Goal: Information Seeking & Learning: Learn about a topic

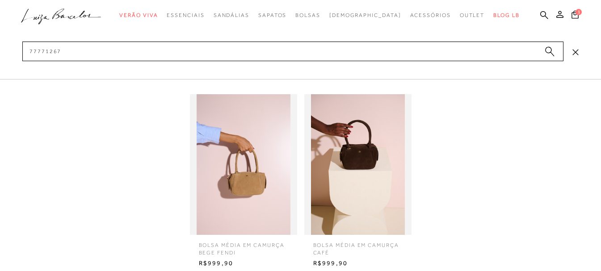
type input "77771267"
click at [211, 154] on img at bounding box center [243, 164] width 107 height 141
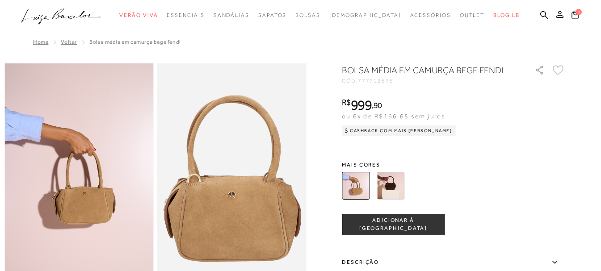
drag, startPoint x: 233, startPoint y: 181, endPoint x: 241, endPoint y: 189, distance: 11.4
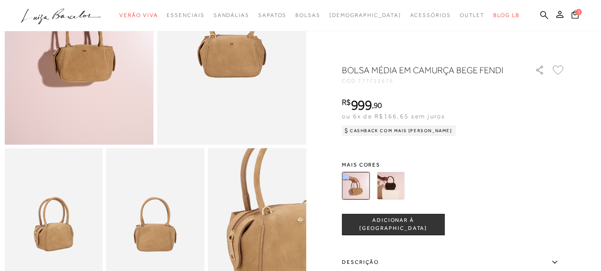
scroll to position [223, 0]
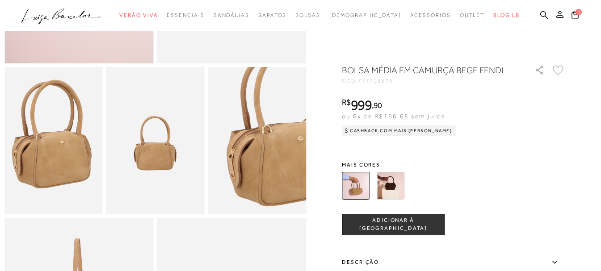
click at [54, 159] on img at bounding box center [51, 129] width 196 height 295
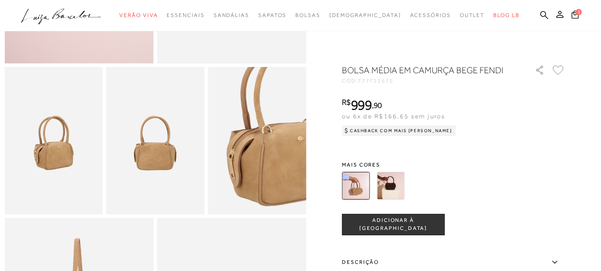
click at [239, 177] on img at bounding box center [257, 141] width 98 height 148
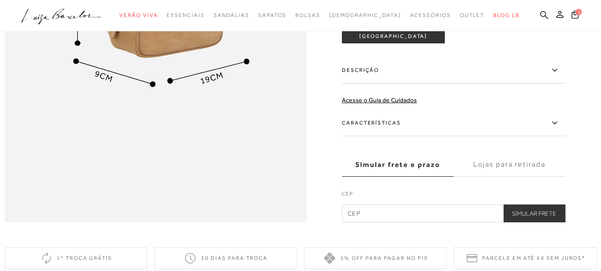
scroll to position [849, 0]
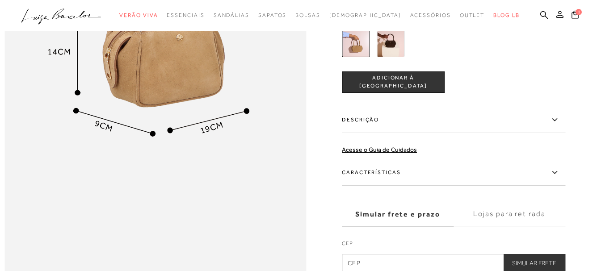
click at [557, 125] on icon at bounding box center [554, 119] width 11 height 11
click at [0, 0] on input "Descrição" at bounding box center [0, 0] width 0 height 0
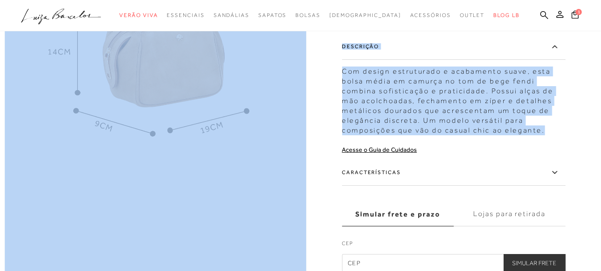
drag, startPoint x: 547, startPoint y: 158, endPoint x: 341, endPoint y: 93, distance: 216.1
click at [369, 101] on div "Com design estruturado e acabamento suave, esta bolsa média em camurça no tom d…" at bounding box center [453, 98] width 223 height 73
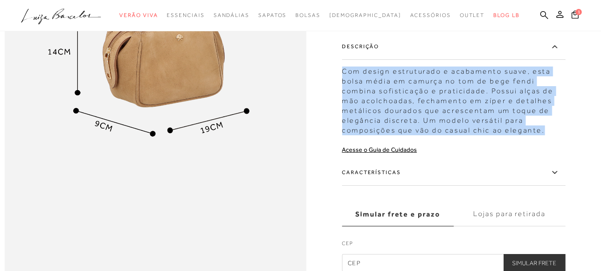
drag, startPoint x: 345, startPoint y: 95, endPoint x: 562, endPoint y: 156, distance: 225.0
click at [562, 135] on div "Com design estruturado e acabamento suave, esta bolsa média em camurça no tom d…" at bounding box center [453, 98] width 223 height 73
copy div "Com design estruturado e acabamento suave, esta bolsa média em camurça no tom d…"
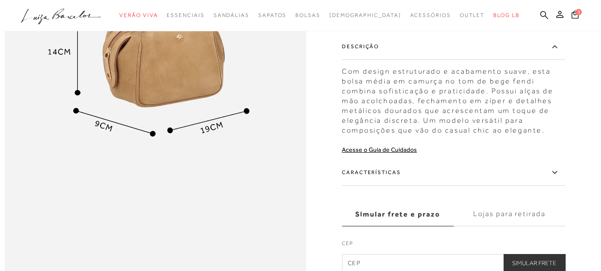
click at [377, 185] on label "Características" at bounding box center [453, 173] width 223 height 26
click at [0, 0] on input "Características" at bounding box center [0, 0] width 0 height 0
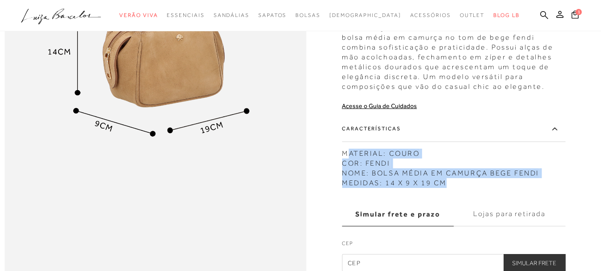
drag, startPoint x: 450, startPoint y: 209, endPoint x: 350, endPoint y: 178, distance: 104.8
click at [350, 178] on div "MATERIAL: COURO COR: FENDI NOME: BOLSA MÉDIA EM CAMURÇA BEGE FENDI MEDIDAS: 14 …" at bounding box center [453, 166] width 223 height 44
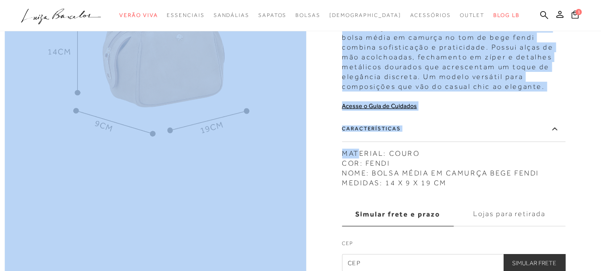
drag, startPoint x: 345, startPoint y: 176, endPoint x: 361, endPoint y: 179, distance: 16.5
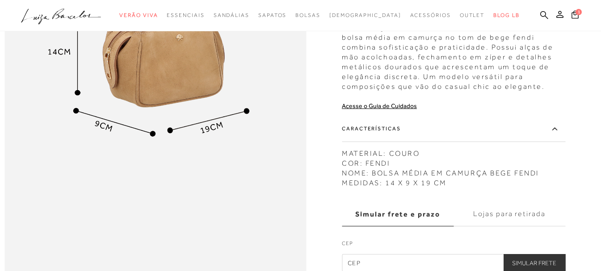
click at [406, 184] on div "MATERIAL: COURO COR: FENDI NOME: BOLSA MÉDIA EM CAMURÇA BEGE FENDI MEDIDAS: 14 …" at bounding box center [453, 166] width 223 height 44
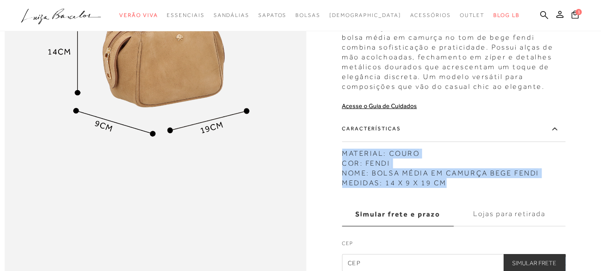
drag, startPoint x: 345, startPoint y: 179, endPoint x: 458, endPoint y: 209, distance: 117.0
click at [458, 188] on div "MATERIAL: COURO COR: FENDI NOME: BOLSA MÉDIA EM CAMURÇA BEGE FENDI MEDIDAS: 14 …" at bounding box center [453, 166] width 223 height 44
copy div "MATERIAL: COURO COR: FENDI NOME: BOLSA MÉDIA EM CAMURÇA BEGE FENDI MEDIDAS: 14 …"
